Goal: Task Accomplishment & Management: Complete application form

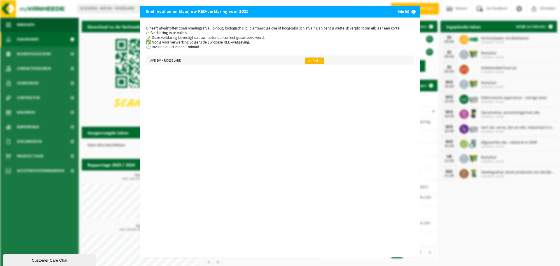
click at [309, 60] on link "👉 Vul in" at bounding box center [314, 60] width 19 height 6
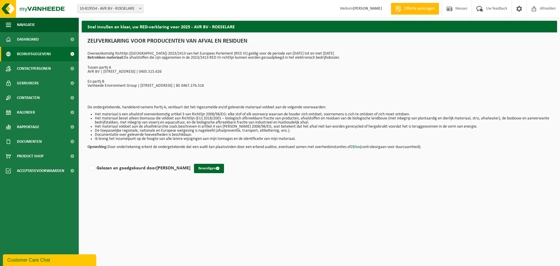
click at [37, 53] on span "Bedrijfsgegevens" at bounding box center [34, 54] width 34 height 15
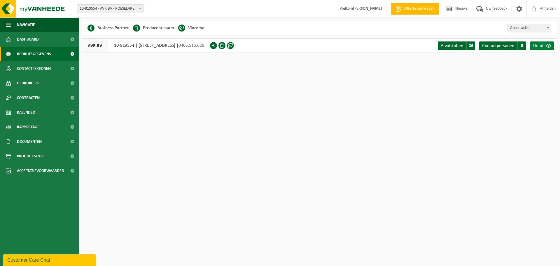
click at [544, 44] on span "Details" at bounding box center [539, 45] width 13 height 5
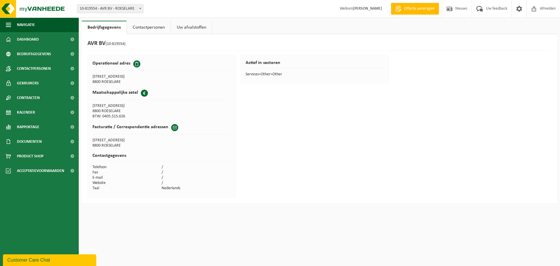
click at [174, 127] on span at bounding box center [174, 127] width 7 height 7
click at [43, 68] on span "Contactpersonen" at bounding box center [34, 68] width 34 height 15
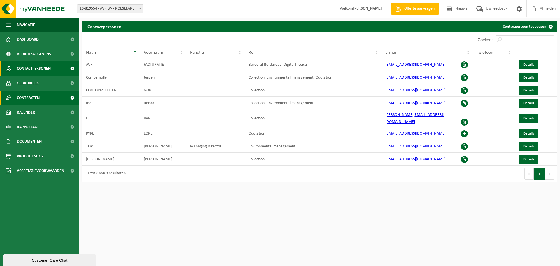
click at [50, 97] on link "Contracten" at bounding box center [39, 97] width 79 height 15
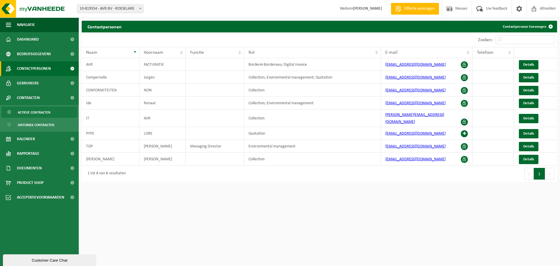
click at [46, 113] on span "Actieve contracten" at bounding box center [34, 112] width 33 height 11
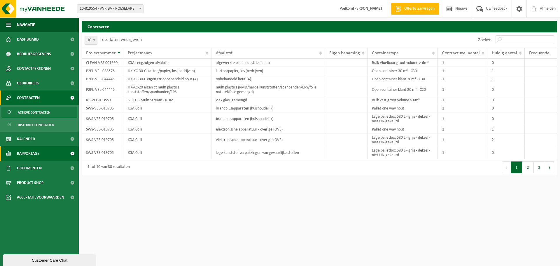
click at [37, 152] on span "Rapportage" at bounding box center [28, 153] width 22 height 15
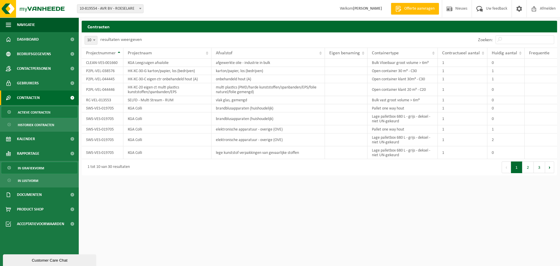
click at [37, 168] on span "In grafiekvorm" at bounding box center [31, 167] width 26 height 11
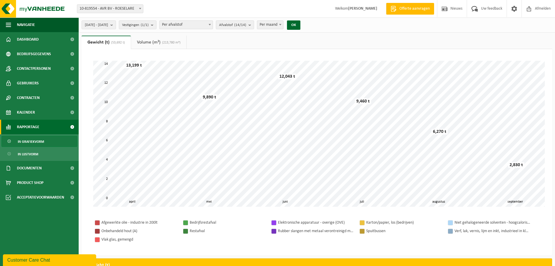
click at [115, 8] on span "10-819554 - AVR BV - ROESELARE" at bounding box center [110, 9] width 66 height 8
click at [33, 37] on span "Dashboard" at bounding box center [28, 39] width 22 height 15
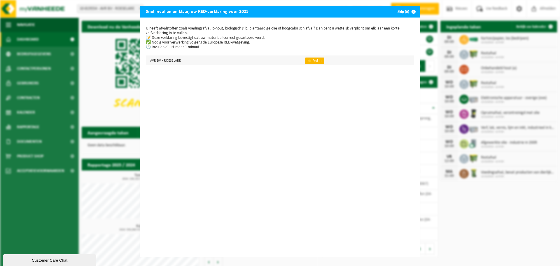
click at [308, 62] on link "👉 Vul in" at bounding box center [314, 60] width 19 height 6
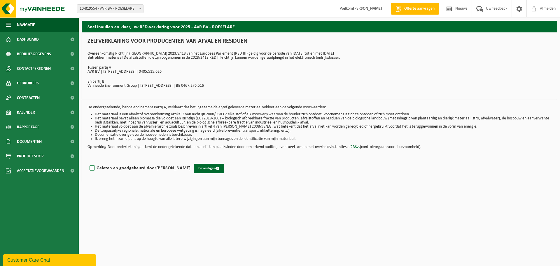
click at [92, 168] on label "Gelezen en goedgekeurd door [PERSON_NAME]" at bounding box center [139, 168] width 102 height 9
click at [190, 161] on input "Gelezen en goedgekeurd door [PERSON_NAME]" at bounding box center [190, 160] width 0 height 0
checkbox input "true"
click at [194, 165] on button "Bevestigen" at bounding box center [209, 168] width 30 height 9
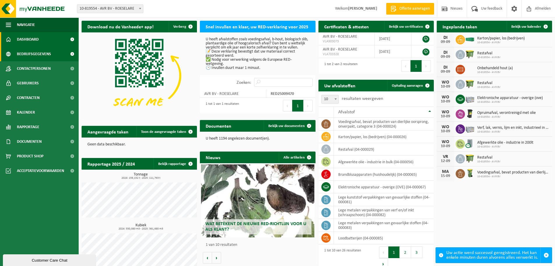
click at [36, 53] on span "Bedrijfsgegevens" at bounding box center [34, 54] width 34 height 15
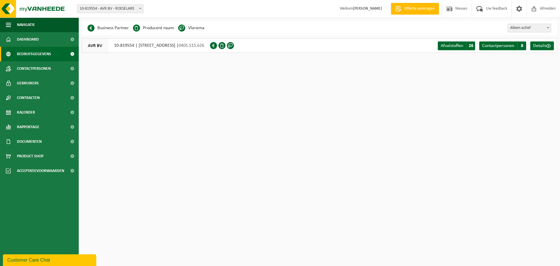
click at [160, 27] on li "Producent naam" at bounding box center [153, 28] width 41 height 9
drag, startPoint x: 195, startPoint y: 27, endPoint x: 227, endPoint y: 28, distance: 31.2
click at [222, 28] on div "Business Partner Producent naam Treatment Center Data Center Gearchiveerd Vlare…" at bounding box center [319, 28] width 475 height 15
click at [217, 46] on span at bounding box center [213, 45] width 7 height 7
click at [225, 46] on span at bounding box center [221, 45] width 7 height 7
